Goal: Information Seeking & Learning: Learn about a topic

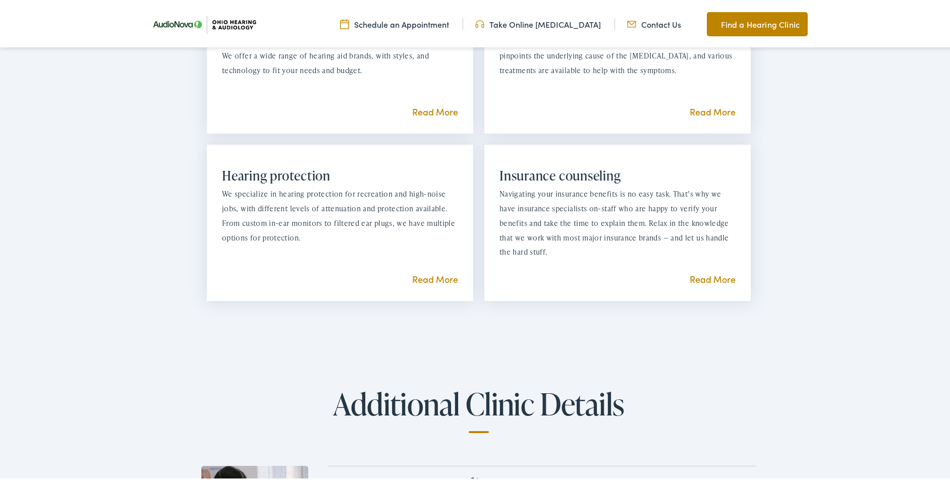
scroll to position [1000, 0]
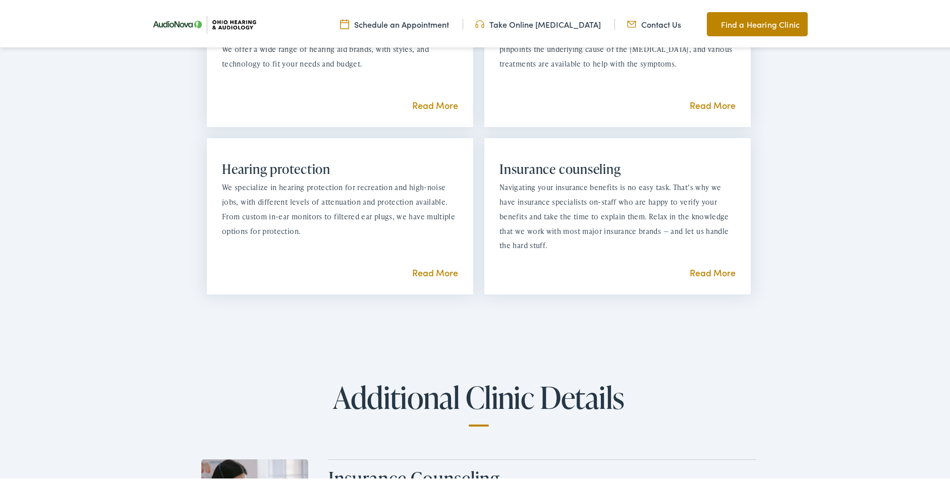
click at [949, 217] on html "[US_STATE] Hearing & [MEDICAL_DATA] Services in [GEOGRAPHIC_DATA], [GEOGRAPHIC_…" at bounding box center [478, 475] width 957 height 2950
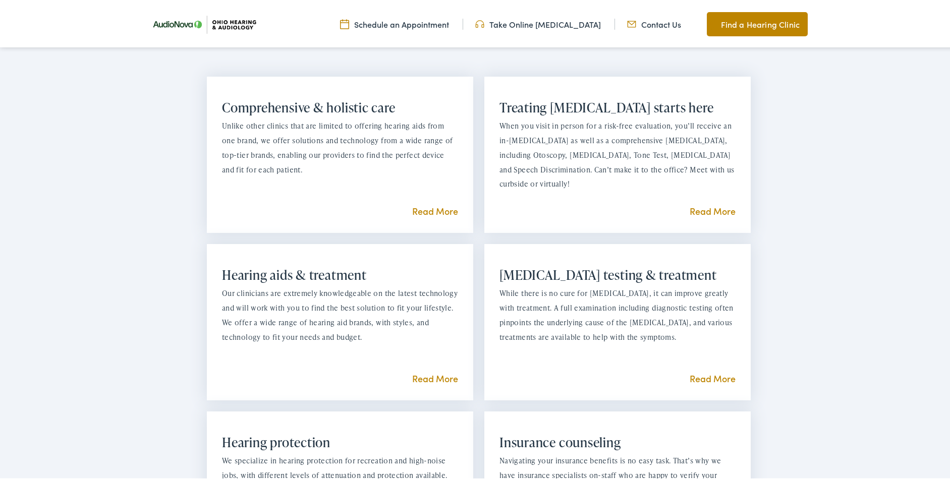
scroll to position [835, 0]
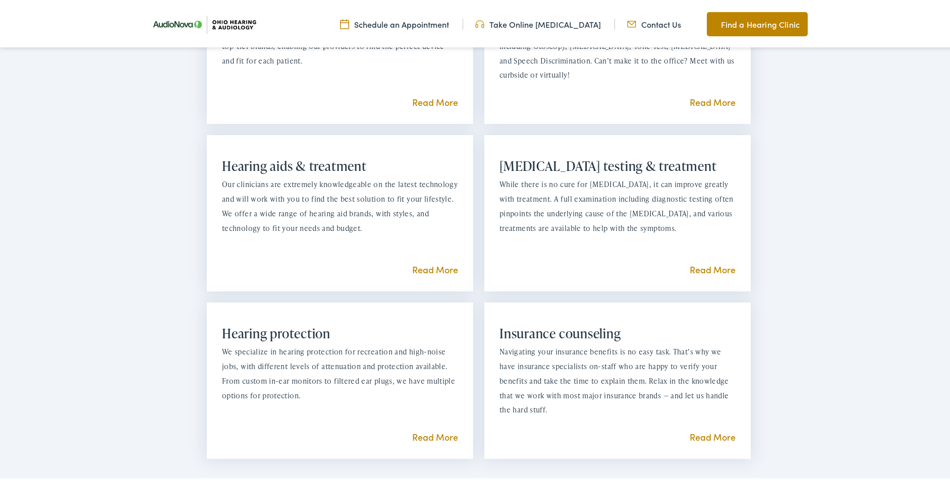
click at [440, 96] on link "Read More" at bounding box center [435, 100] width 46 height 13
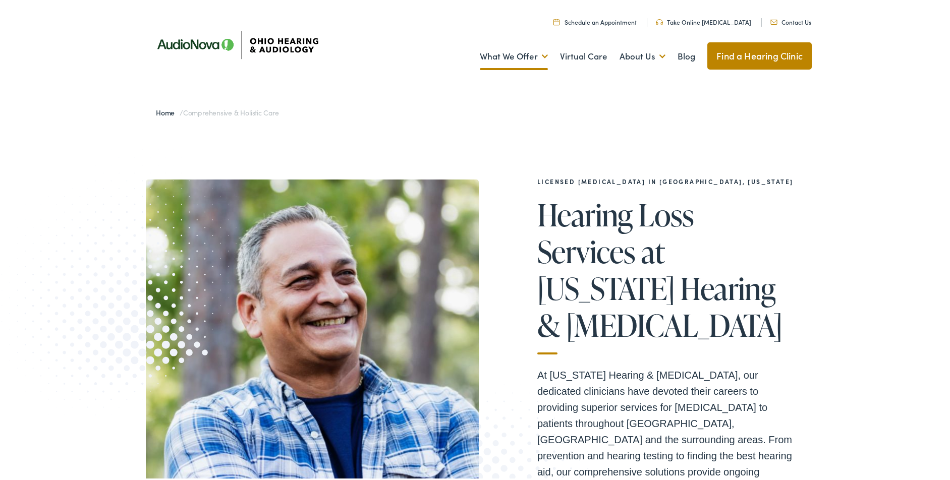
drag, startPoint x: 953, startPoint y: 29, endPoint x: 878, endPoint y: 0, distance: 80.2
